Goal: Task Accomplishment & Management: Complete application form

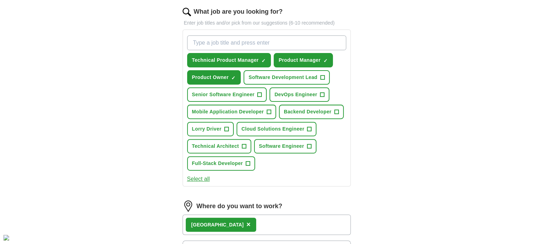
scroll to position [230, 0]
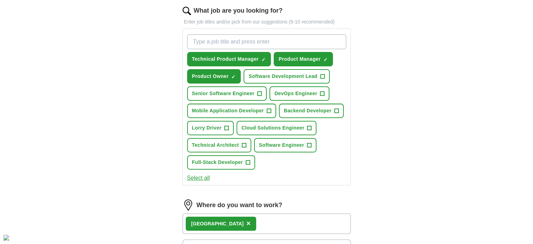
click at [372, 210] on div "Let ApplyIQ do the hard work of searching and applying for jobs. Just tell us w…" at bounding box center [267, 104] width 224 height 547
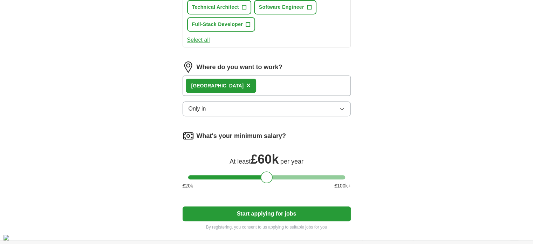
scroll to position [368, 0]
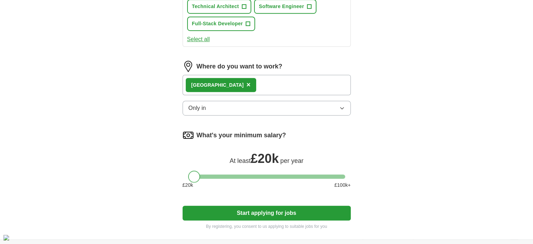
drag, startPoint x: 270, startPoint y: 174, endPoint x: 143, endPoint y: 174, distance: 126.9
drag, startPoint x: 191, startPoint y: 172, endPoint x: 149, endPoint y: 173, distance: 42.1
drag, startPoint x: 197, startPoint y: 174, endPoint x: 36, endPoint y: 167, distance: 160.4
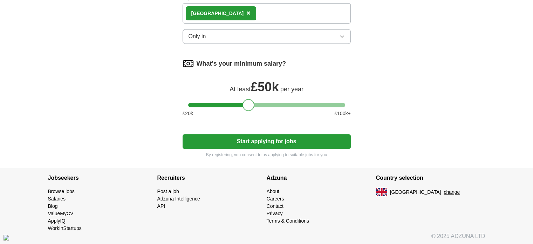
scroll to position [0, 0]
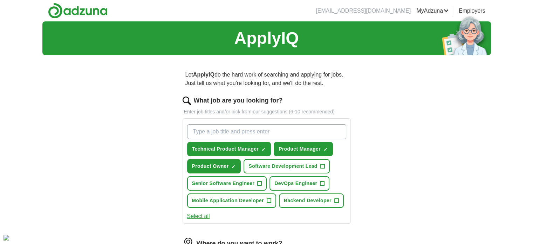
drag, startPoint x: 383, startPoint y: 46, endPoint x: 365, endPoint y: 120, distance: 76.5
click at [365, 120] on div "Let ApplyIQ do the hard work of searching and applying for jobs. Just tell us w…" at bounding box center [267, 238] width 224 height 355
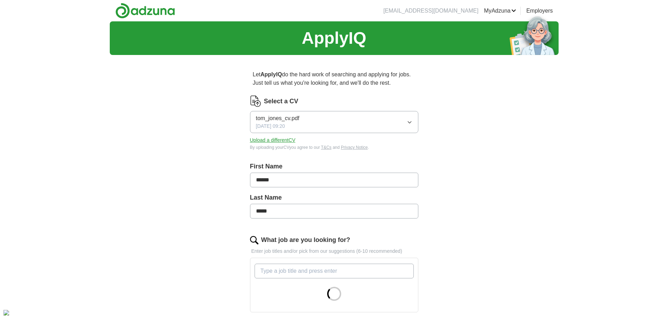
drag, startPoint x: 400, startPoint y: 85, endPoint x: 240, endPoint y: 79, distance: 159.7
click at [240, 79] on div "Let ApplyIQ do the hard work of searching and applying for jobs. Just tell us w…" at bounding box center [334, 283] width 224 height 445
copy p "Let ApplyIQ do the hard work of searching and applying for jobs. Just tell us w…"
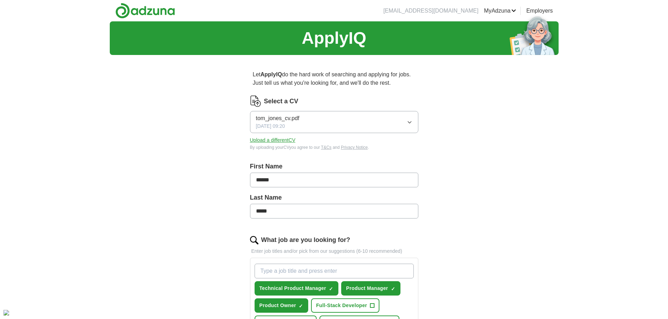
click at [0, 0] on link "Logout" at bounding box center [0, 0] width 0 height 0
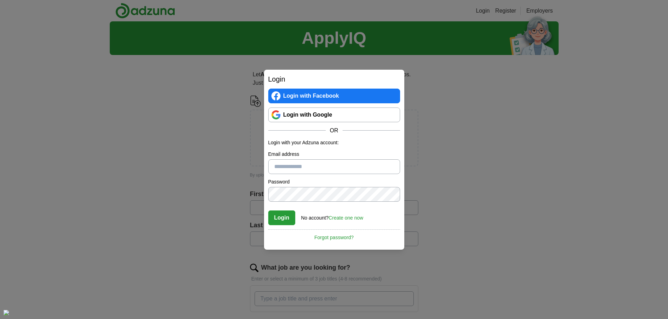
type input "**********"
